Goal: Task Accomplishment & Management: Manage account settings

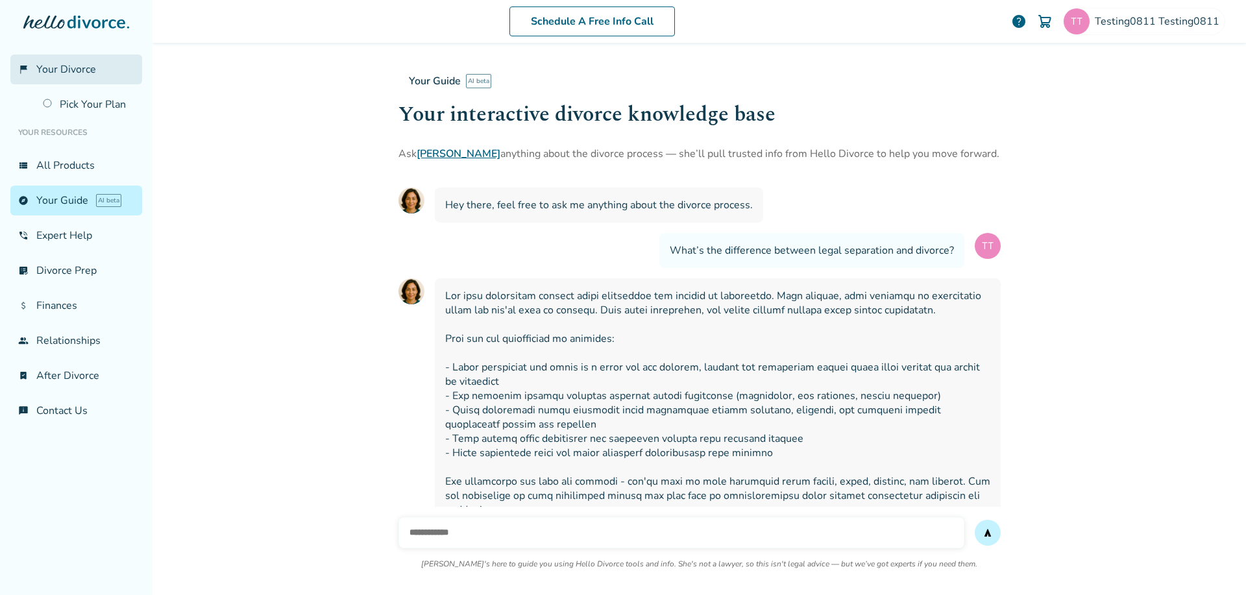
click at [58, 60] on link "flag_2 Your Divorce" at bounding box center [76, 69] width 132 height 30
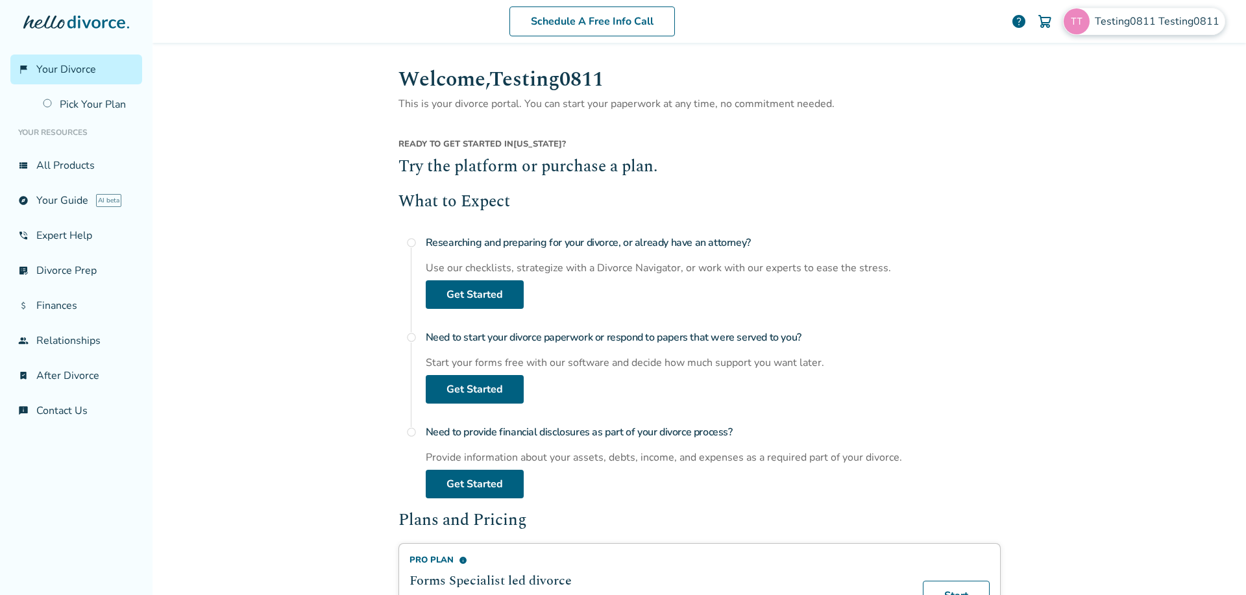
click at [1093, 29] on div "Testing0811 Testing0811" at bounding box center [1144, 21] width 162 height 27
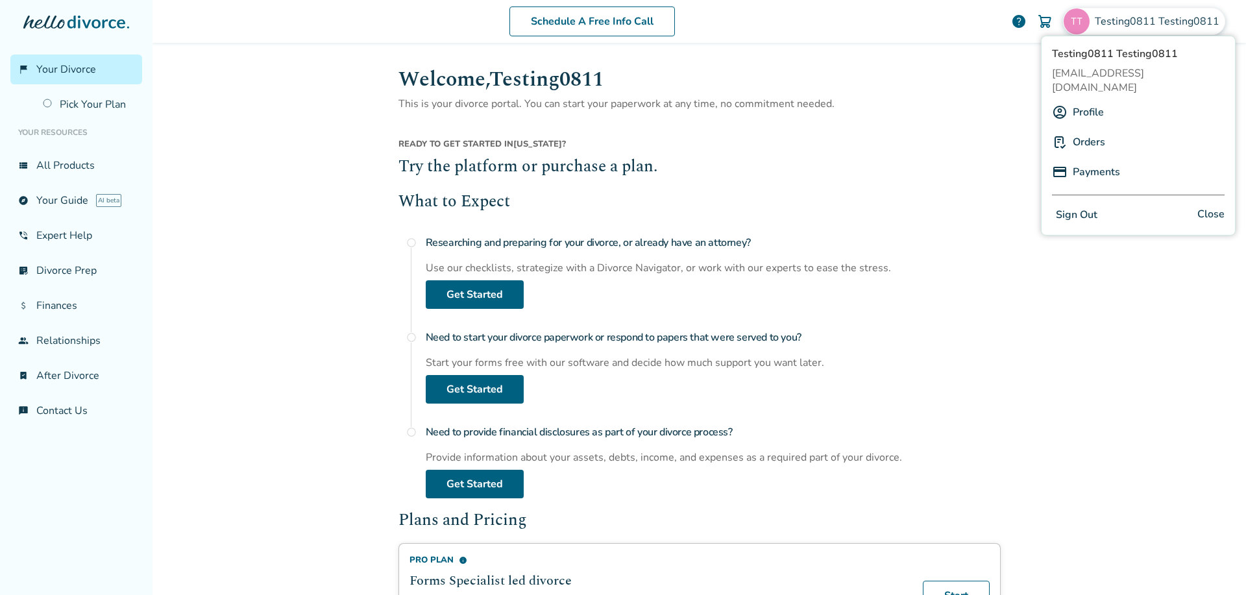
click at [1077, 206] on button "Sign Out" at bounding box center [1076, 215] width 49 height 19
